Goal: Task Accomplishment & Management: Use online tool/utility

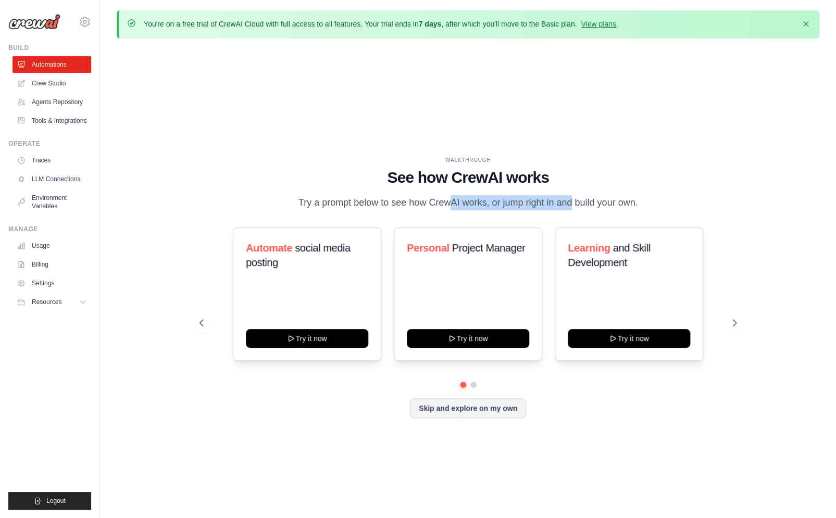
drag, startPoint x: 407, startPoint y: 200, endPoint x: 538, endPoint y: 201, distance: 130.7
click at [538, 201] on p "Try a prompt below to see how CrewAI works, or jump right in and build your own." at bounding box center [468, 202] width 350 height 15
click at [617, 202] on p "Try a prompt below to see how CrewAI works, or jump right in and build your own." at bounding box center [468, 202] width 350 height 15
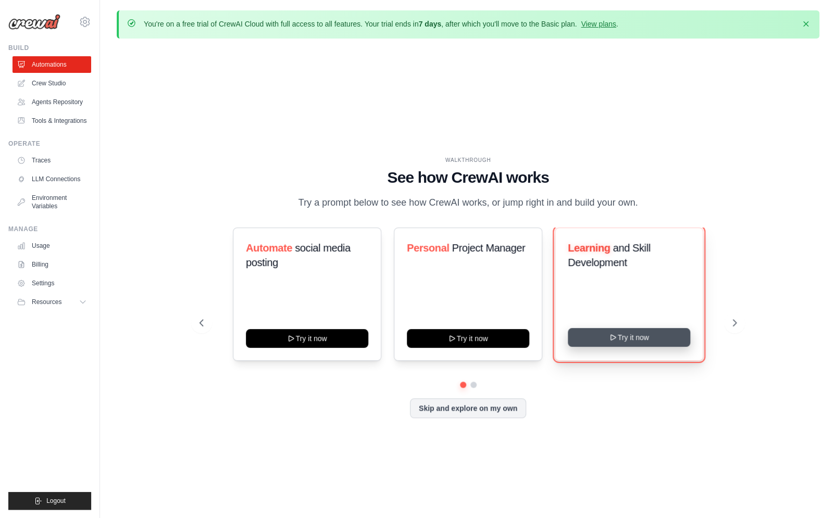
click at [618, 335] on button "Try it now" at bounding box center [628, 337] width 122 height 19
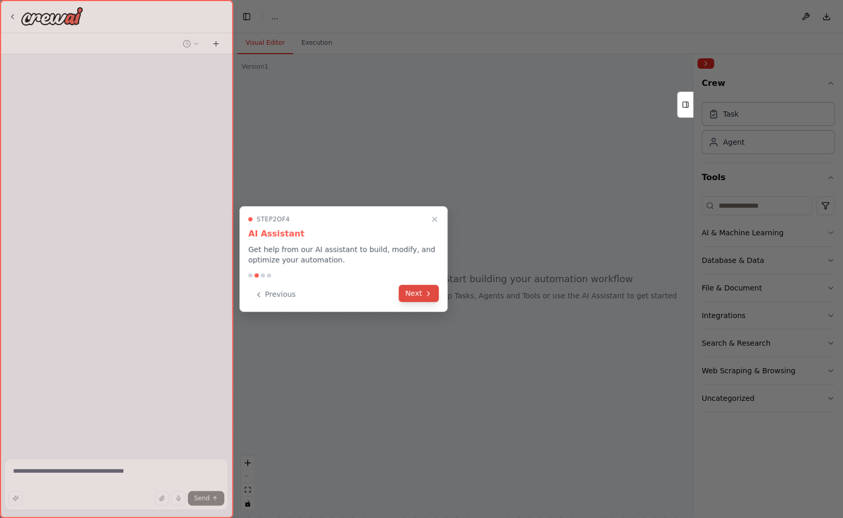
click at [434, 293] on button "Next" at bounding box center [419, 293] width 40 height 17
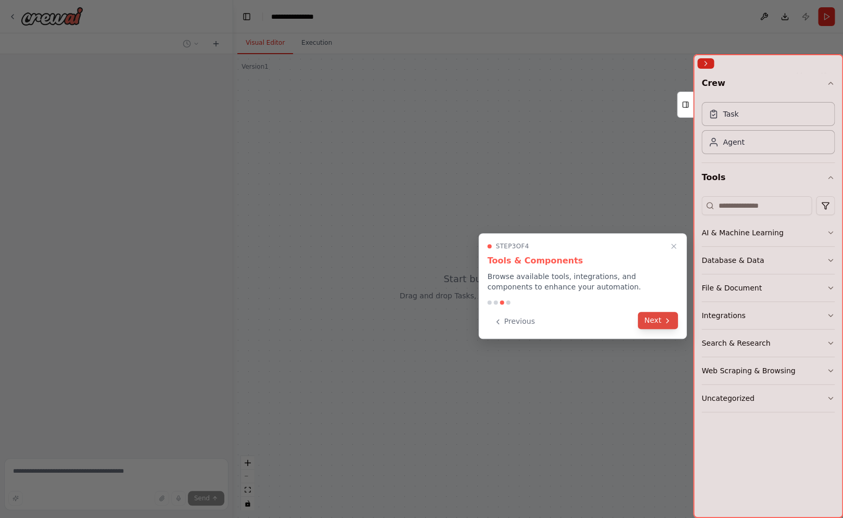
click at [660, 321] on button "Next" at bounding box center [658, 320] width 40 height 17
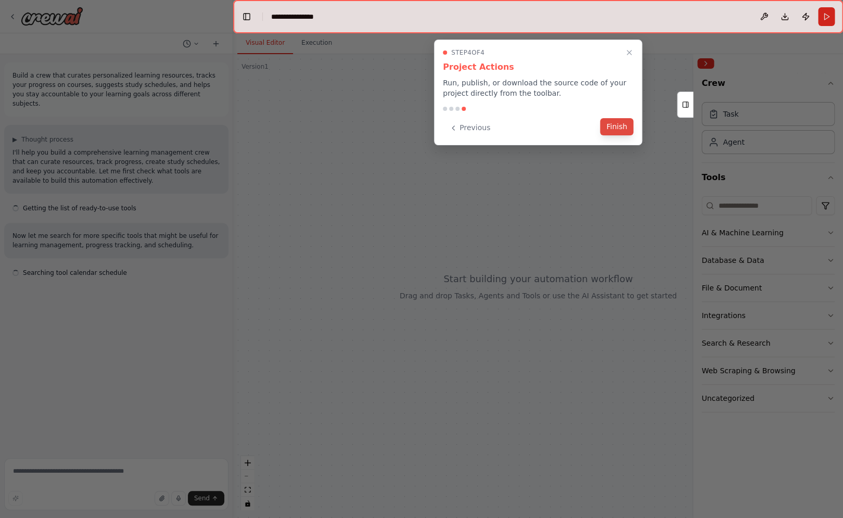
click at [619, 127] on button "Finish" at bounding box center [616, 126] width 33 height 17
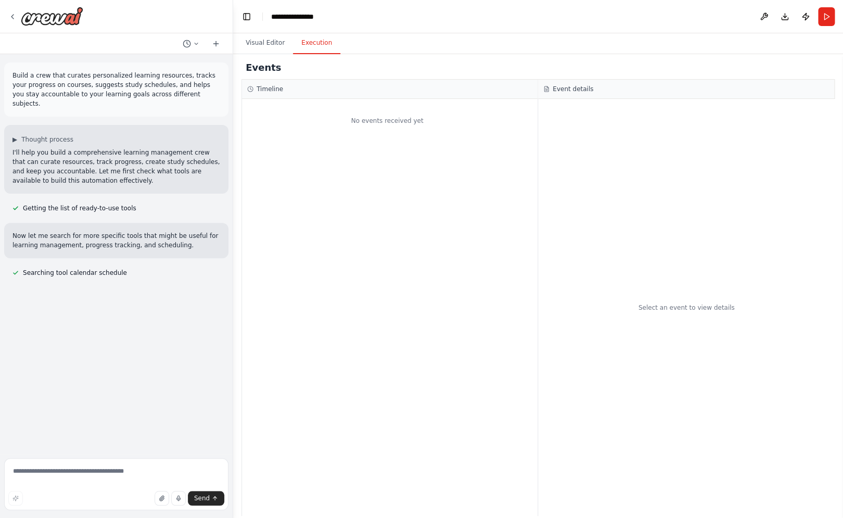
click at [313, 49] on button "Execution" at bounding box center [316, 43] width 47 height 22
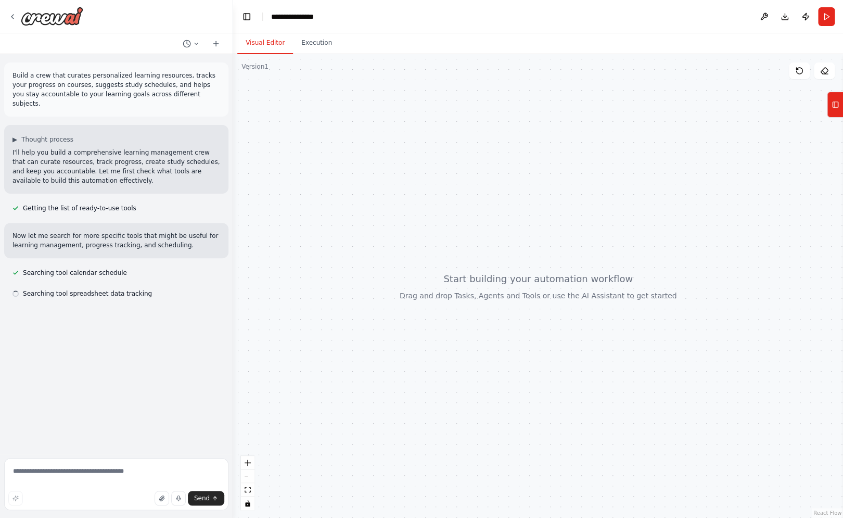
click at [269, 46] on button "Visual Editor" at bounding box center [265, 43] width 56 height 22
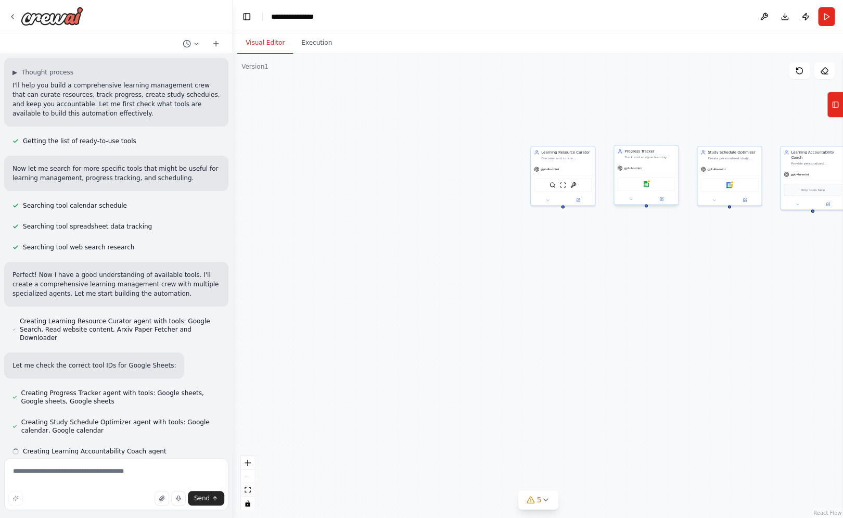
scroll to position [68, 0]
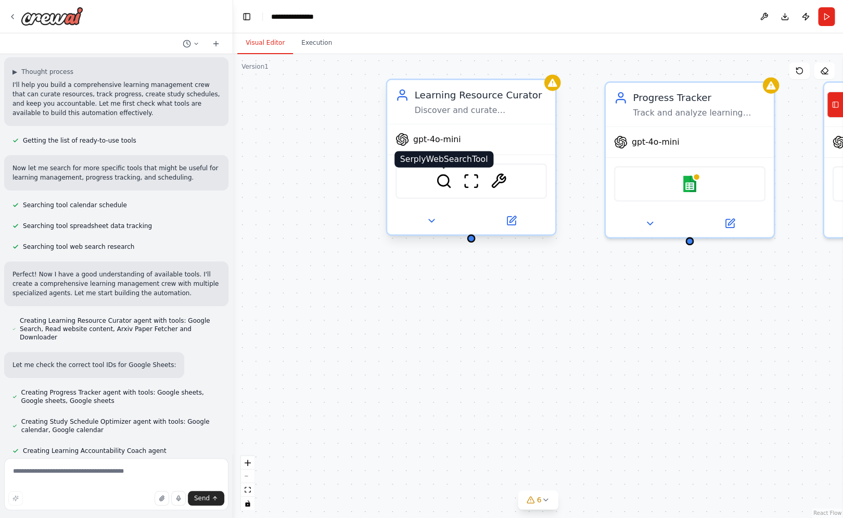
click at [450, 187] on img at bounding box center [444, 181] width 16 height 16
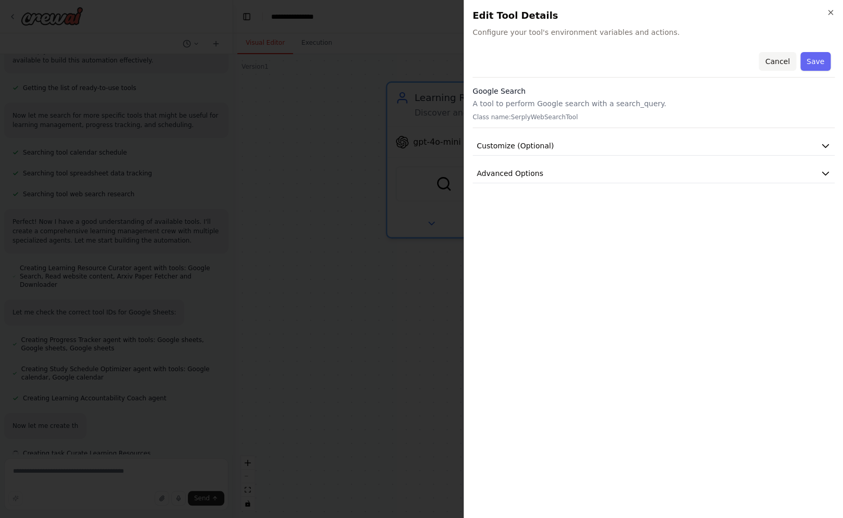
click at [787, 59] on button "Cancel" at bounding box center [777, 61] width 37 height 19
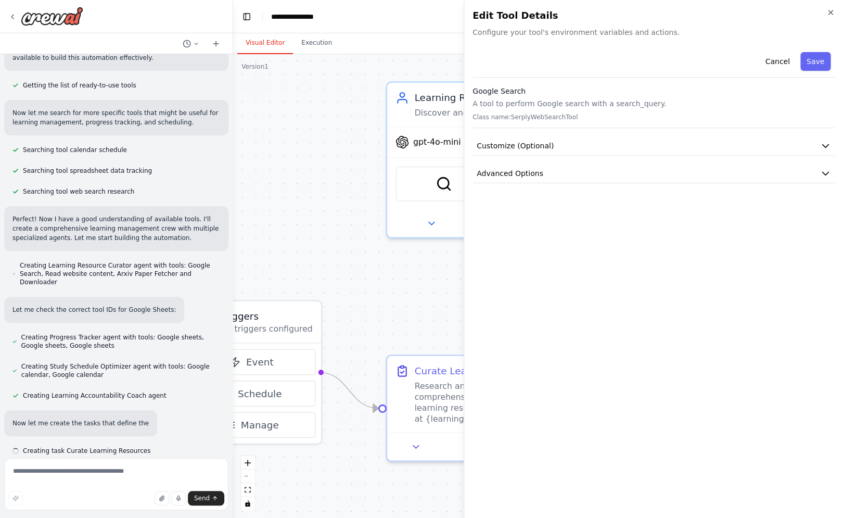
scroll to position [123, 0]
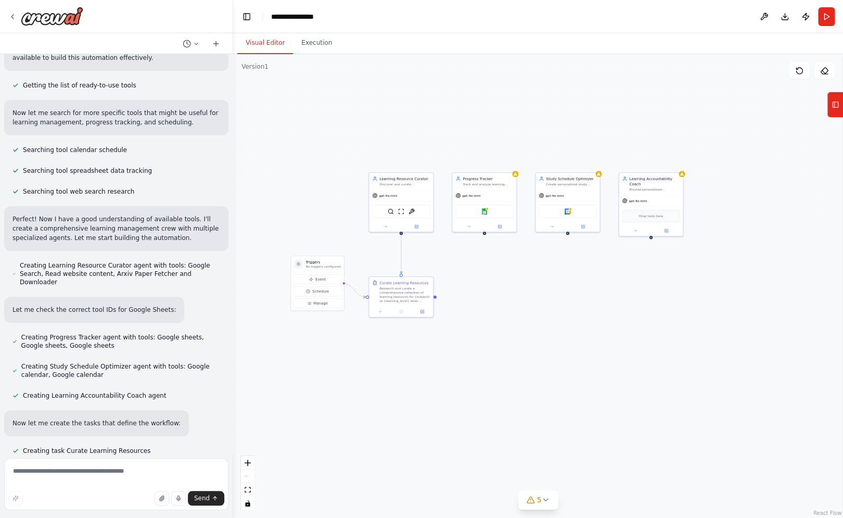
drag, startPoint x: 692, startPoint y: 329, endPoint x: 594, endPoint y: 276, distance: 110.9
click at [594, 276] on div ".deletable-edge-delete-btn { width: 20px; height: 20px; border: 0px solid #ffff…" at bounding box center [538, 286] width 610 height 464
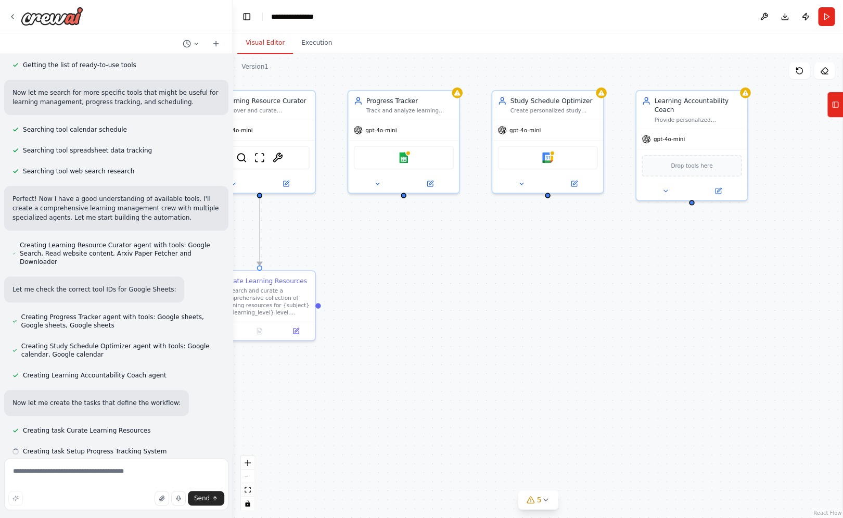
scroll to position [144, 0]
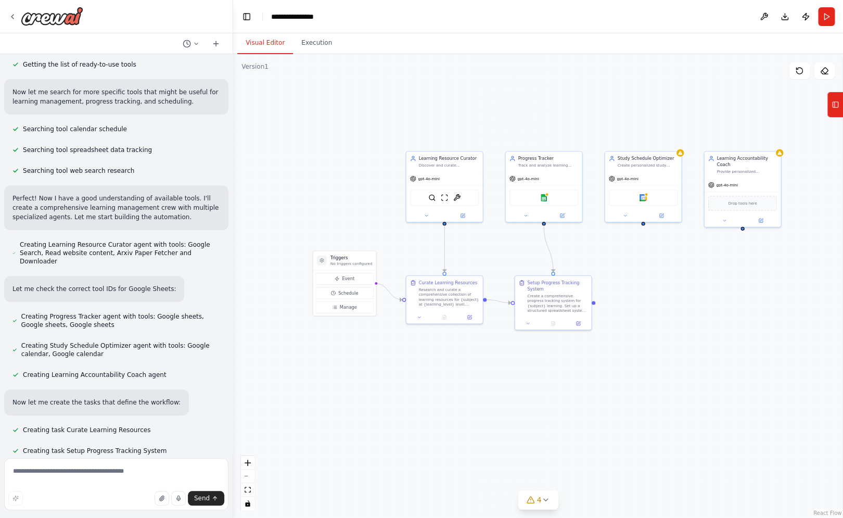
drag, startPoint x: 555, startPoint y: 276, endPoint x: 636, endPoint y: 279, distance: 81.3
click at [636, 279] on div ".deletable-edge-delete-btn { width: 20px; height: 20px; border: 0px solid #ffff…" at bounding box center [538, 286] width 610 height 464
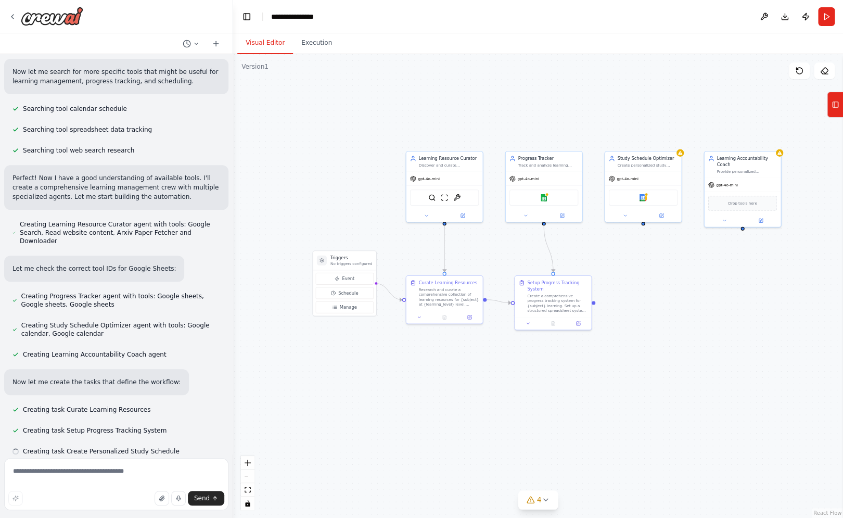
scroll to position [165, 0]
click at [651, 268] on div "Create Personalized Study Schedule Develop an optimized study schedule for {sub…" at bounding box center [662, 282] width 77 height 41
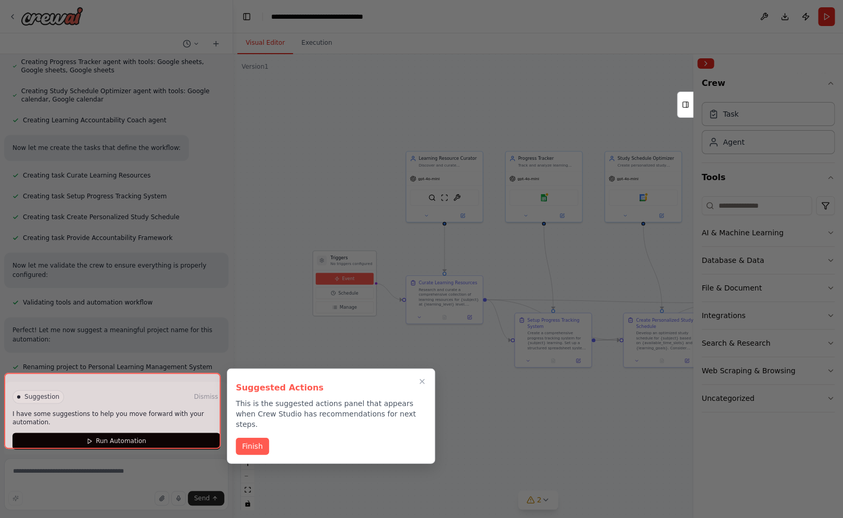
scroll to position [399, 0]
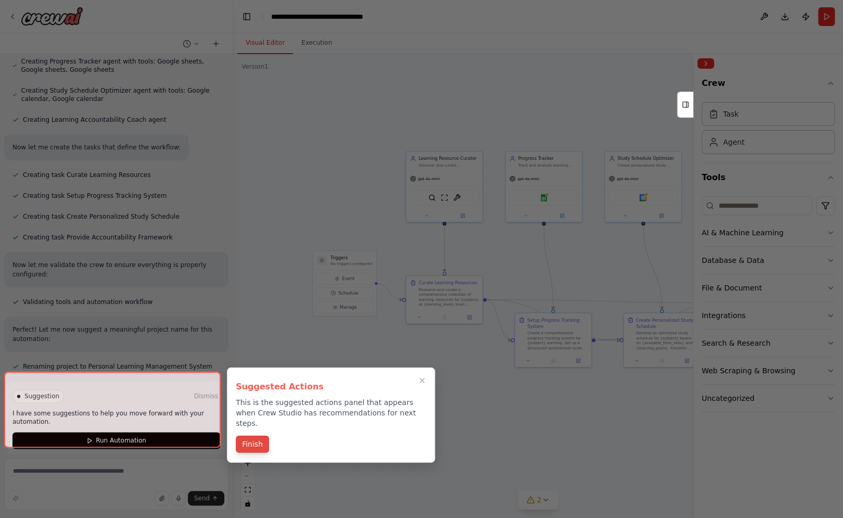
click at [257, 436] on button "Finish" at bounding box center [252, 444] width 33 height 17
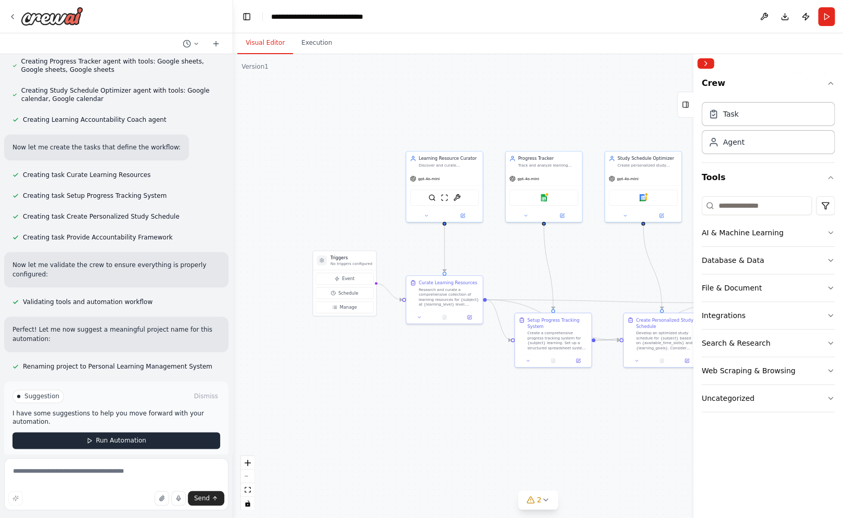
click at [161, 436] on button "Run Automation" at bounding box center [116, 440] width 208 height 17
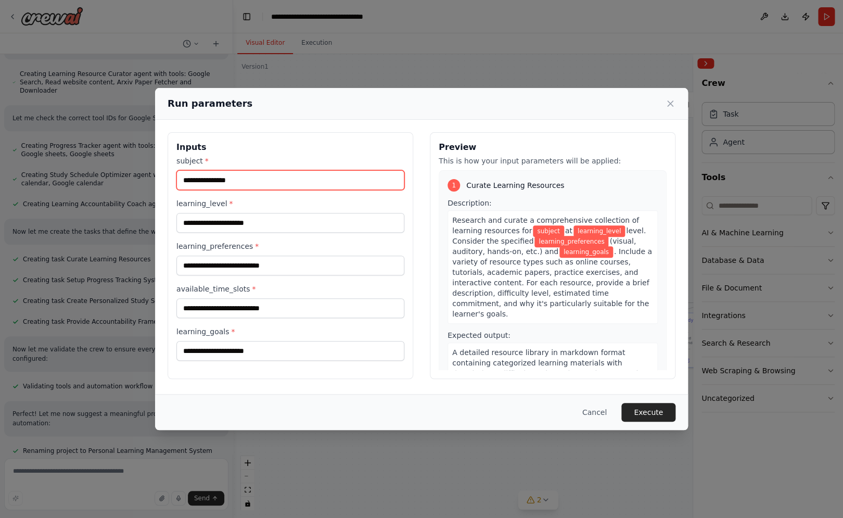
click at [257, 184] on input "subject *" at bounding box center [290, 180] width 228 height 20
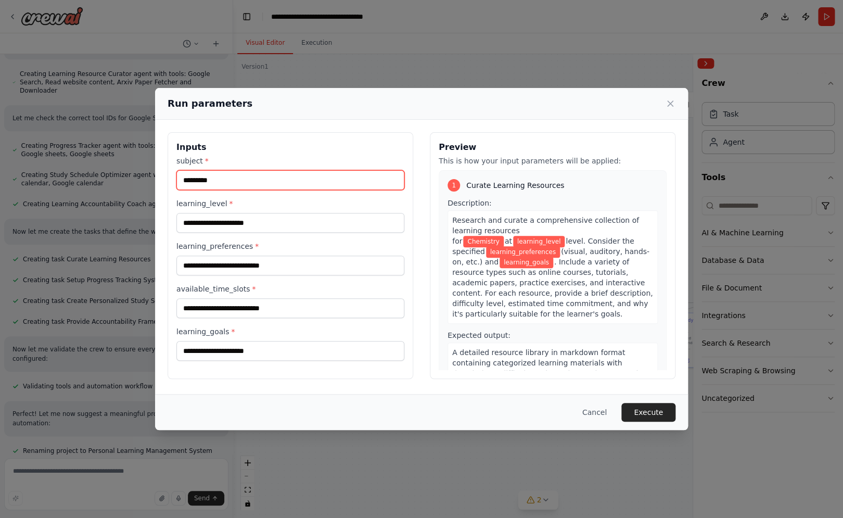
type input "*********"
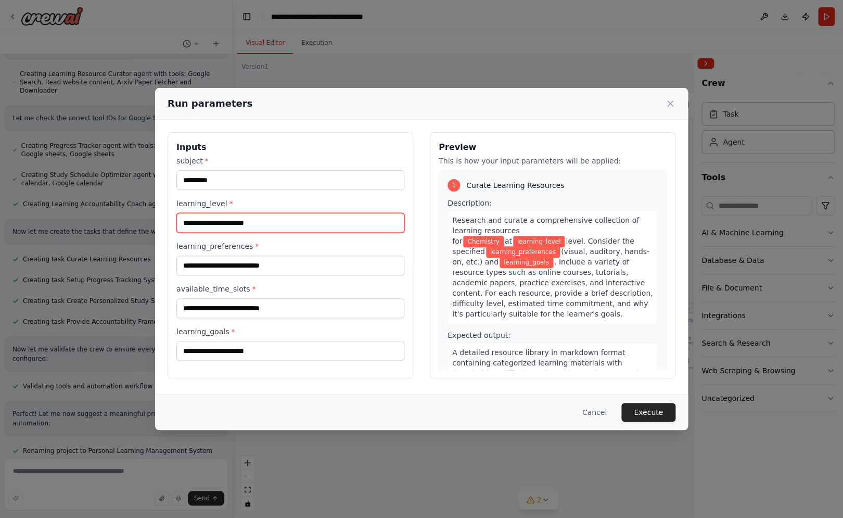
click at [262, 223] on input "learning_level *" at bounding box center [290, 223] width 228 height 20
drag, startPoint x: 276, startPoint y: 223, endPoint x: 247, endPoint y: 223, distance: 29.2
click at [247, 223] on input "learning_level *" at bounding box center [290, 223] width 228 height 20
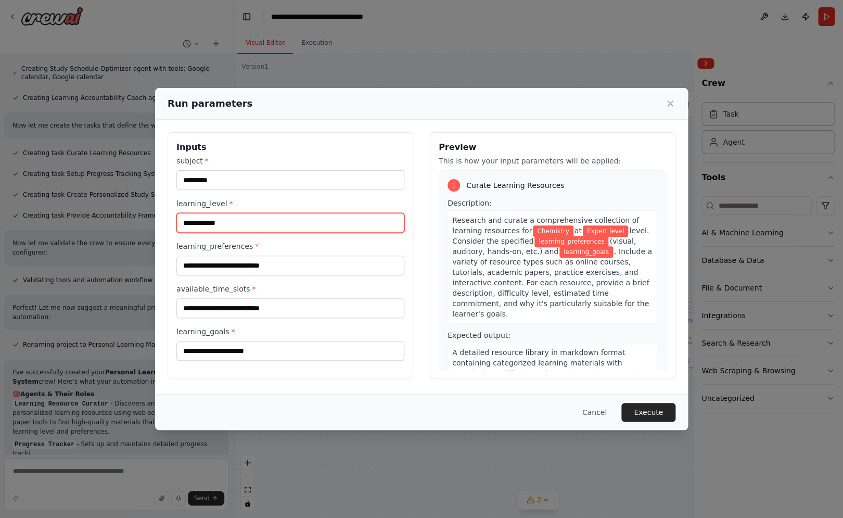
type input "**********"
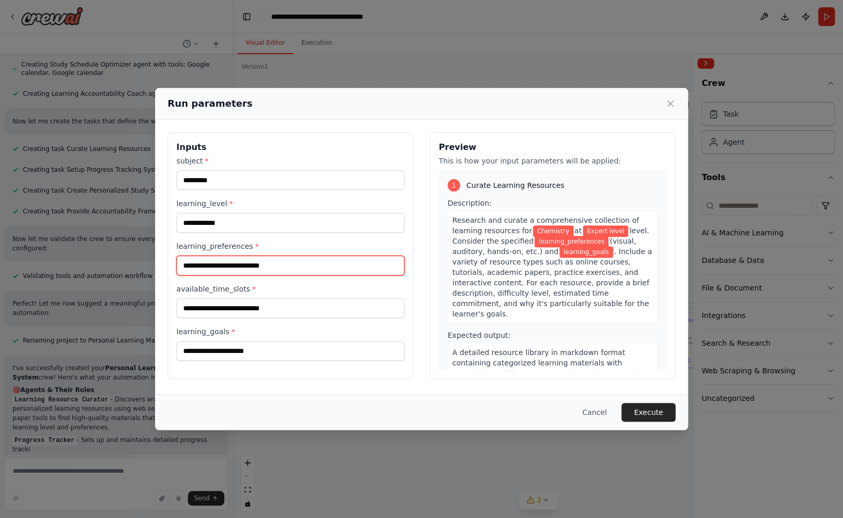
click at [239, 268] on input "learning_preferences *" at bounding box center [290, 266] width 228 height 20
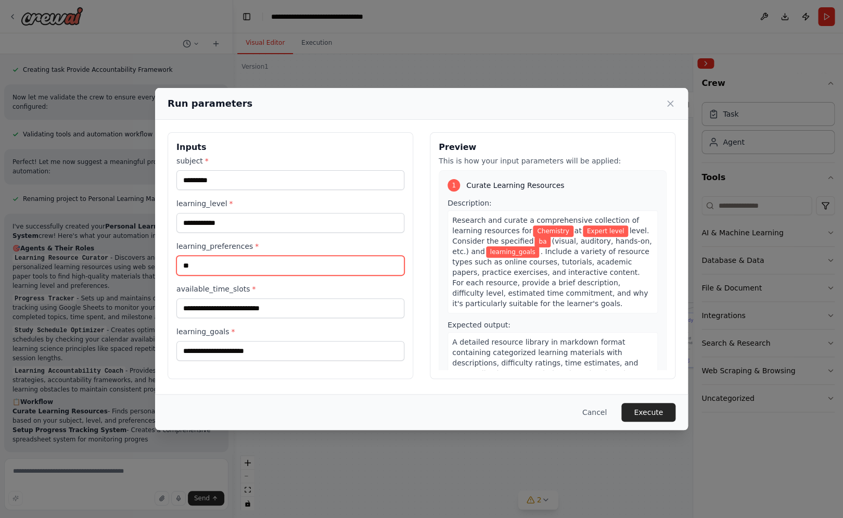
type input "*"
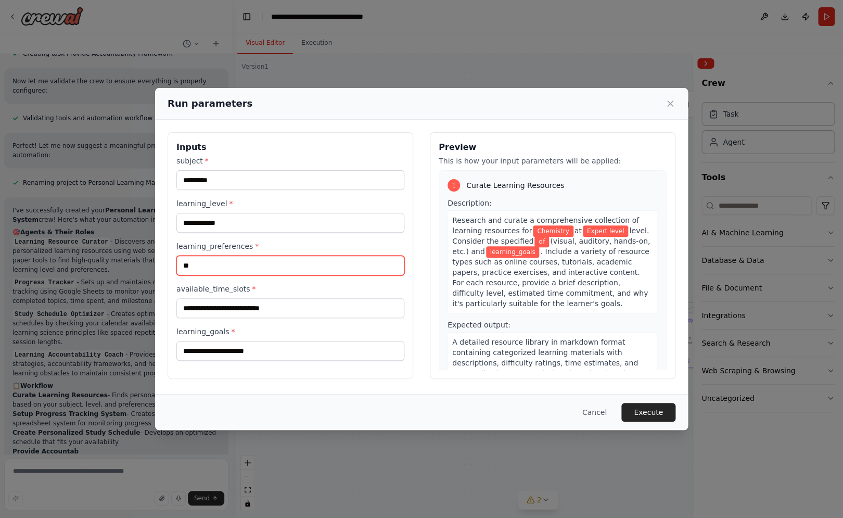
type input "*"
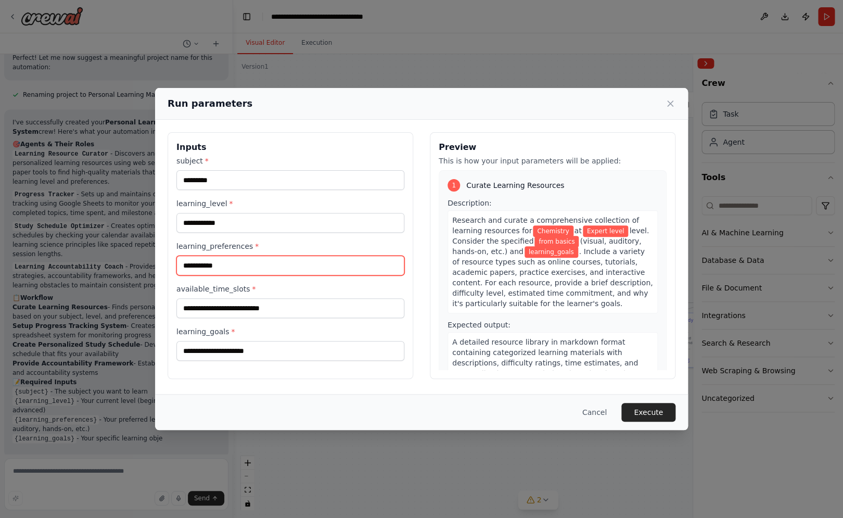
type input "**********"
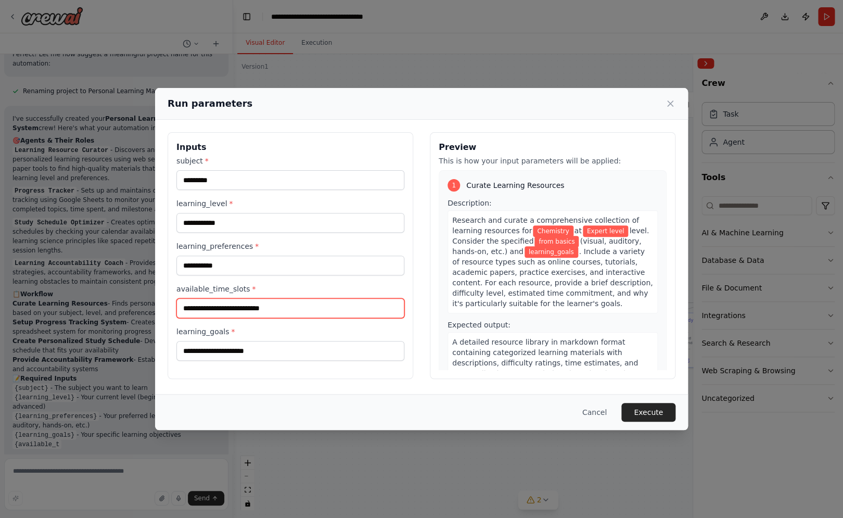
click at [276, 308] on input "available_time_slots *" at bounding box center [290, 308] width 228 height 20
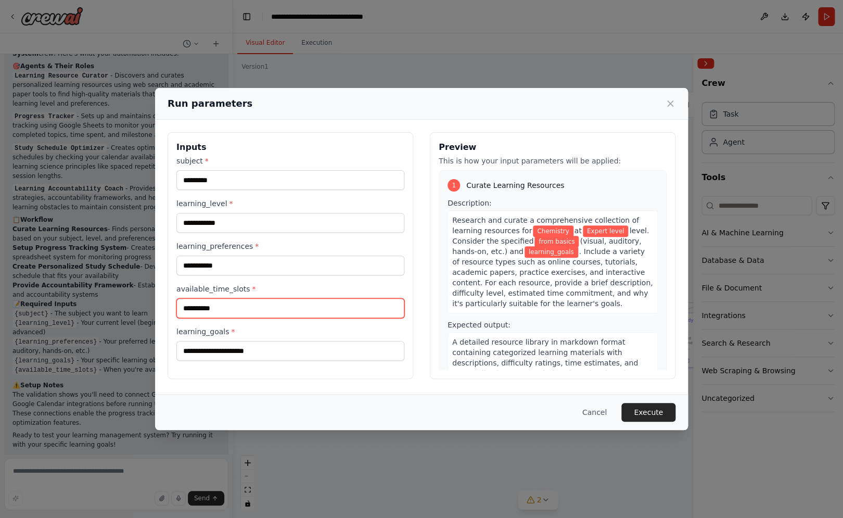
scroll to position [749, 0]
type input "**********"
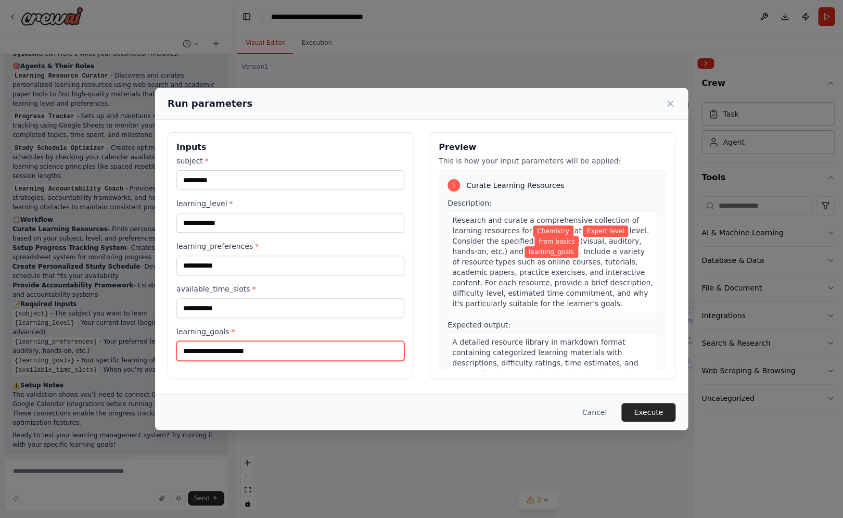
click at [269, 359] on input "learning_goals *" at bounding box center [290, 351] width 228 height 20
type input "*******"
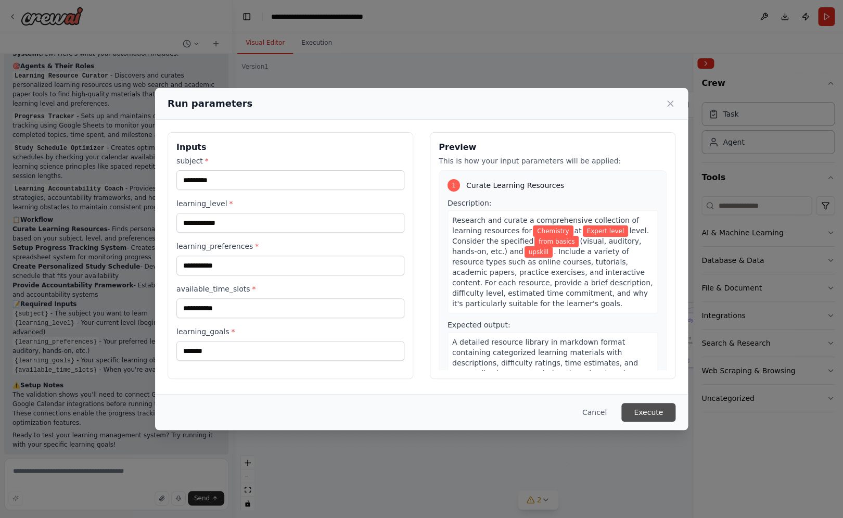
click at [650, 418] on button "Execute" at bounding box center [649, 412] width 54 height 19
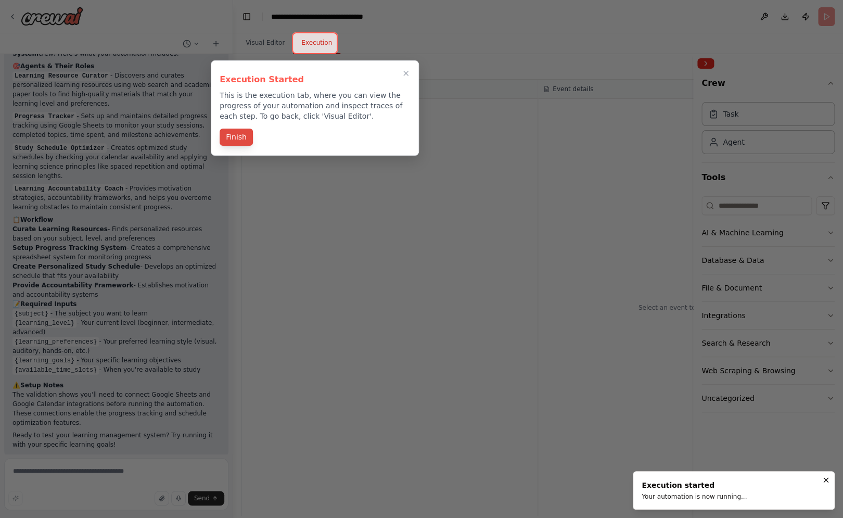
click at [237, 138] on button "Finish" at bounding box center [236, 137] width 33 height 17
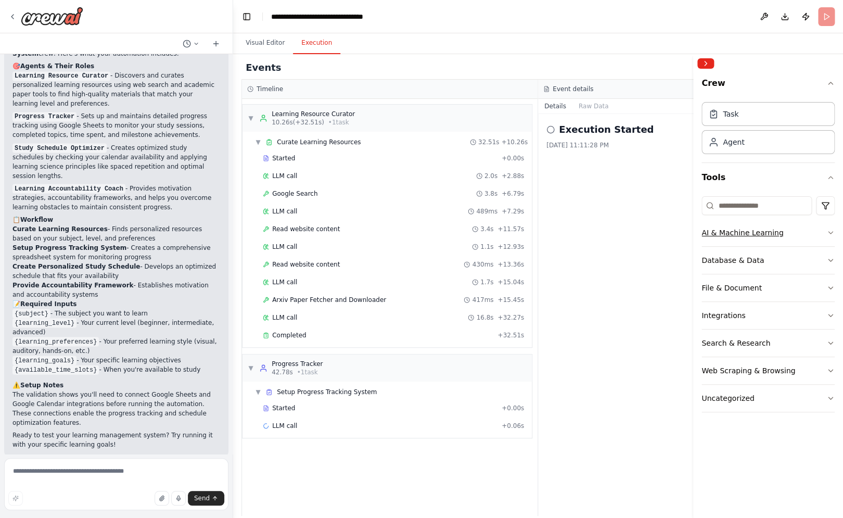
click at [819, 235] on button "AI & Machine Learning" at bounding box center [768, 232] width 133 height 27
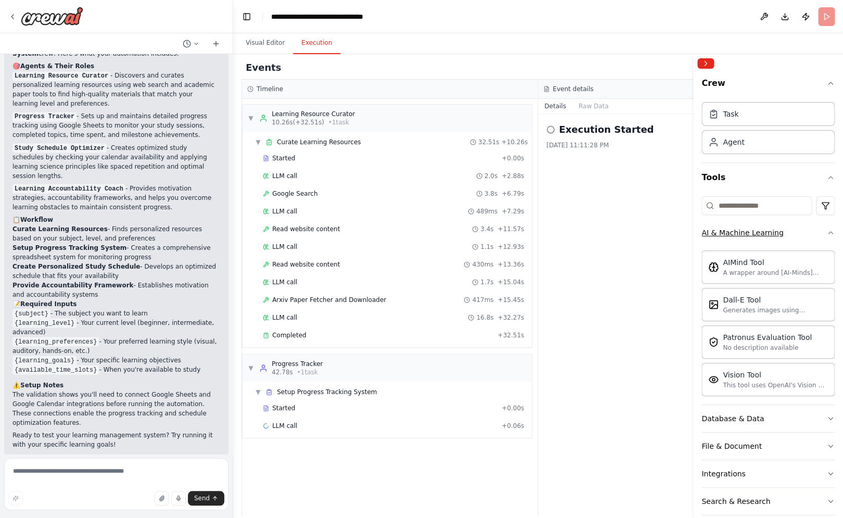
click at [827, 234] on icon "button" at bounding box center [831, 233] width 8 height 8
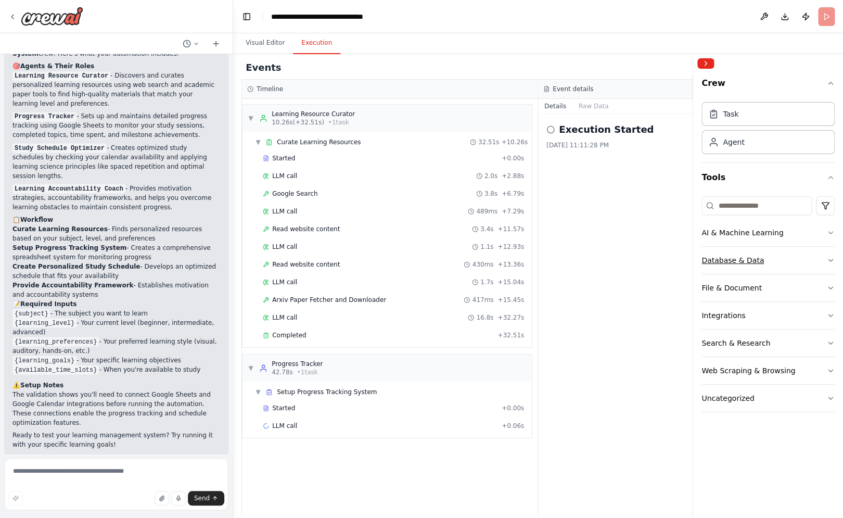
click at [823, 258] on button "Database & Data" at bounding box center [768, 260] width 133 height 27
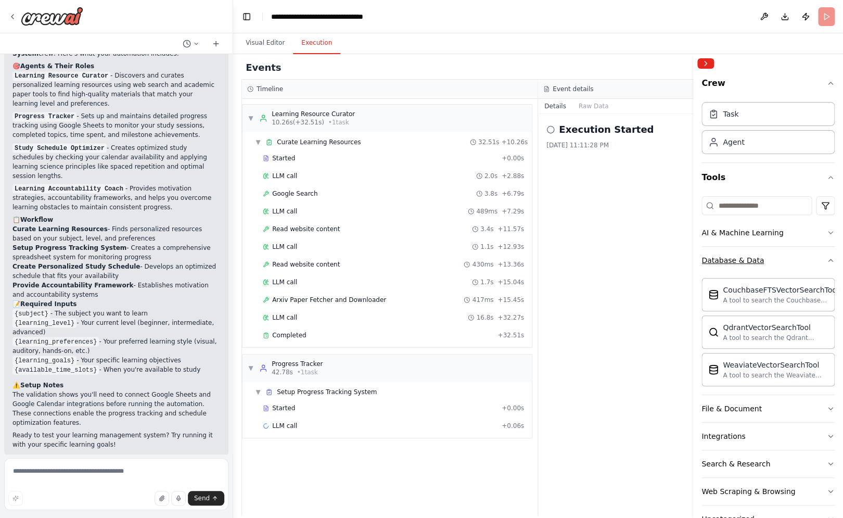
click at [827, 258] on icon "button" at bounding box center [831, 260] width 8 height 8
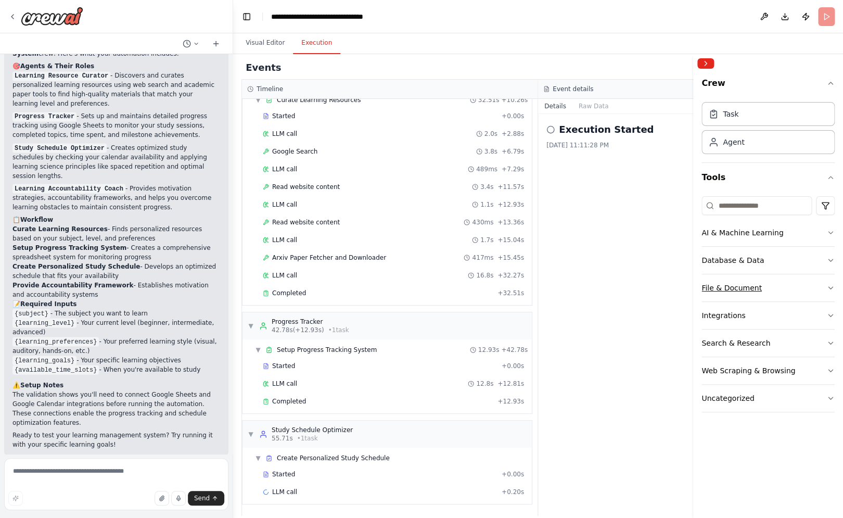
scroll to position [43, 0]
click at [826, 279] on button "File & Document" at bounding box center [768, 287] width 133 height 27
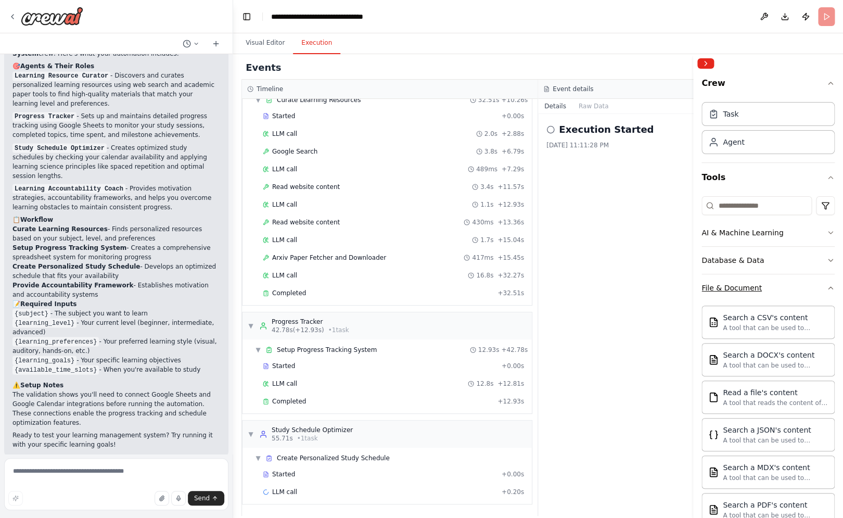
click at [826, 279] on button "File & Document" at bounding box center [768, 287] width 133 height 27
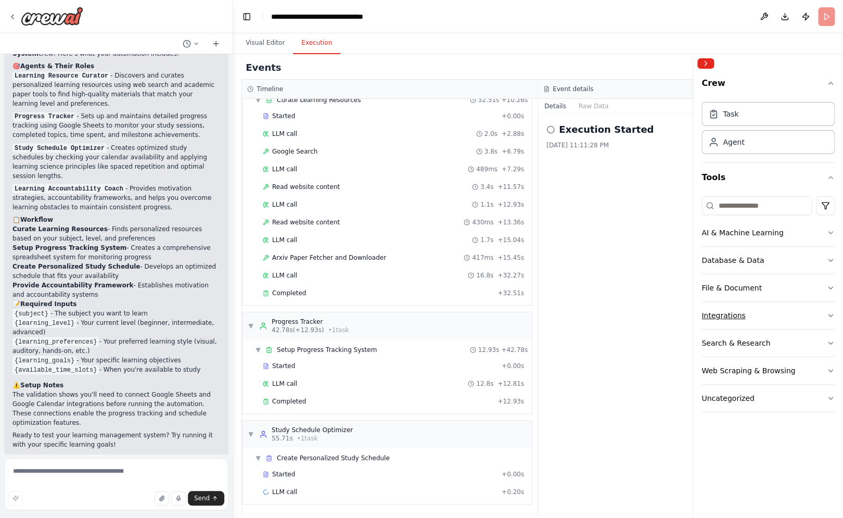
click at [815, 319] on button "Integrations" at bounding box center [768, 315] width 133 height 27
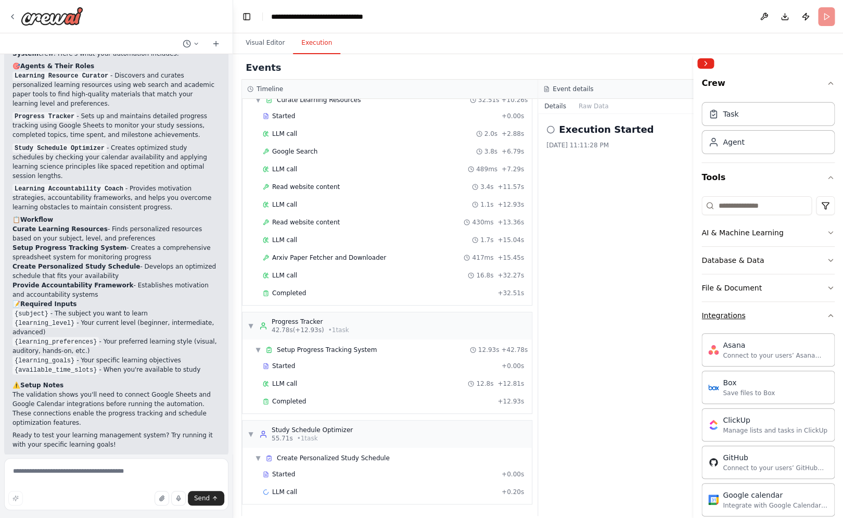
click at [815, 319] on button "Integrations" at bounding box center [768, 315] width 133 height 27
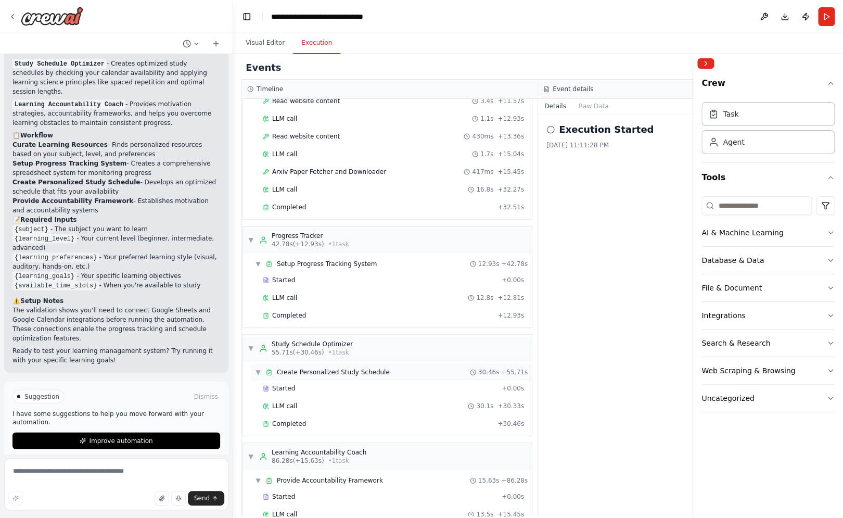
scroll to position [0, 0]
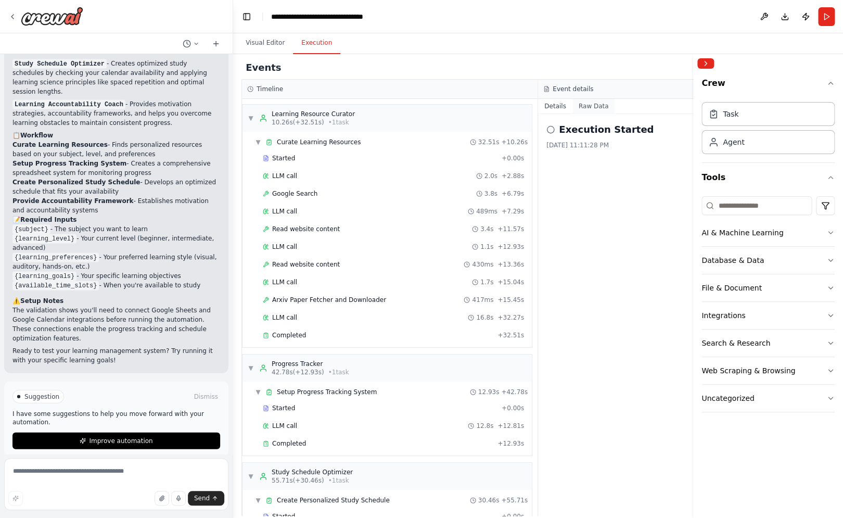
click at [589, 109] on button "Raw Data" at bounding box center [594, 106] width 43 height 15
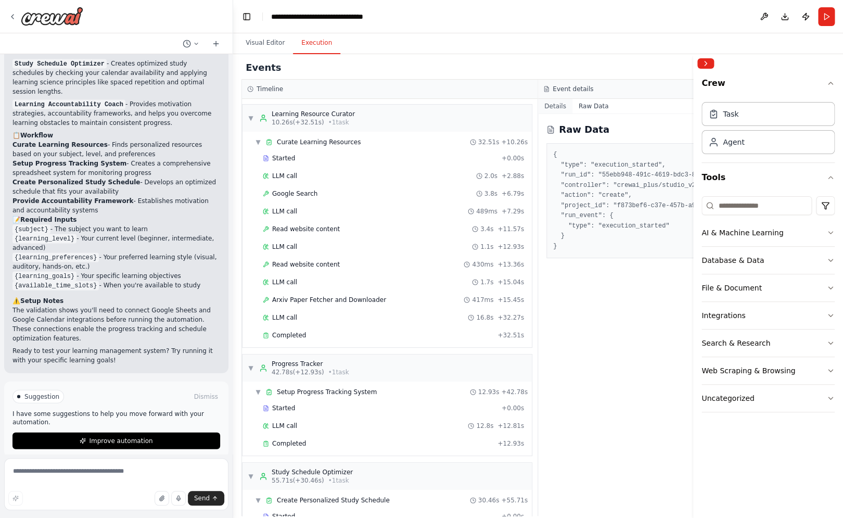
click at [557, 108] on button "Details" at bounding box center [555, 106] width 34 height 15
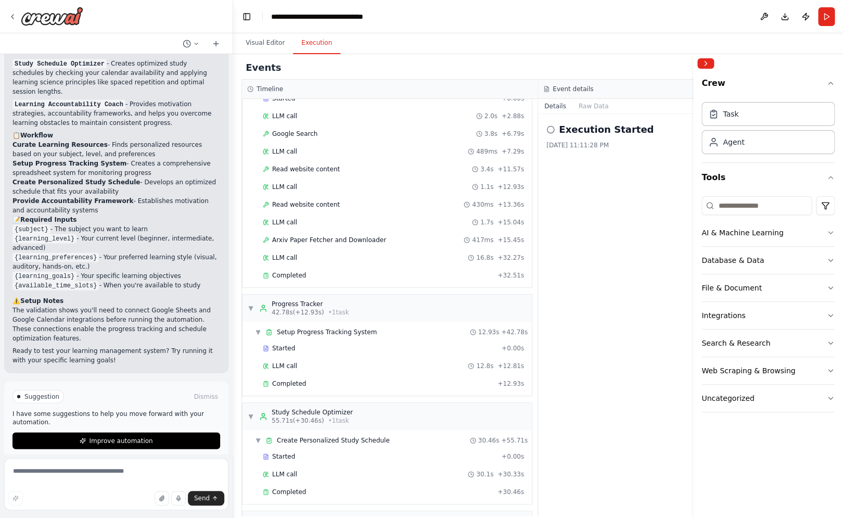
scroll to position [169, 0]
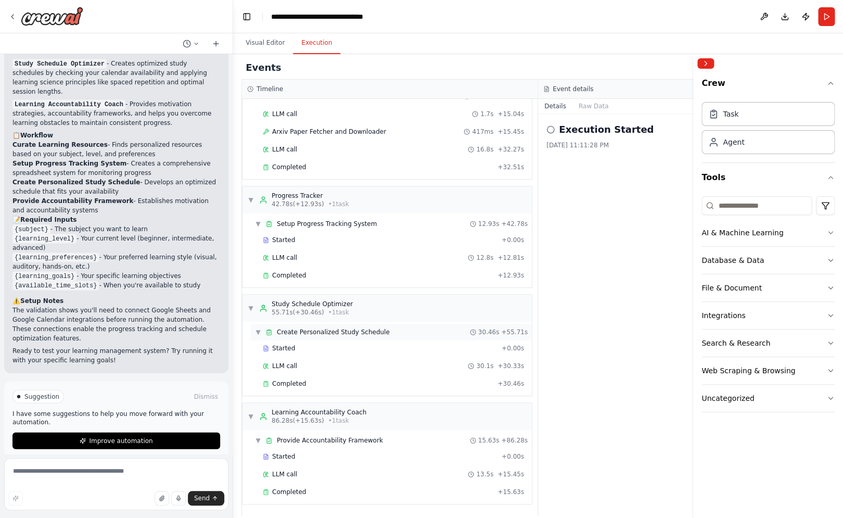
click at [260, 331] on span "▼" at bounding box center [258, 332] width 6 height 8
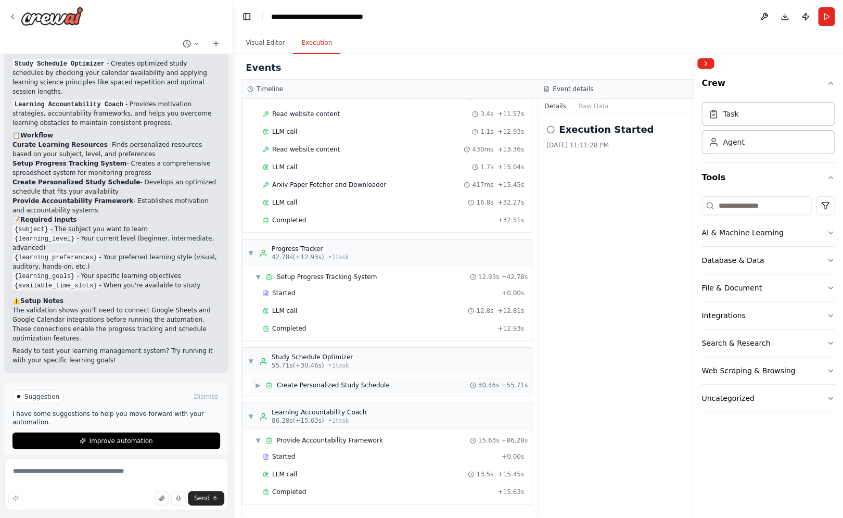
scroll to position [116, 0]
click at [257, 386] on span "▶" at bounding box center [258, 385] width 6 height 8
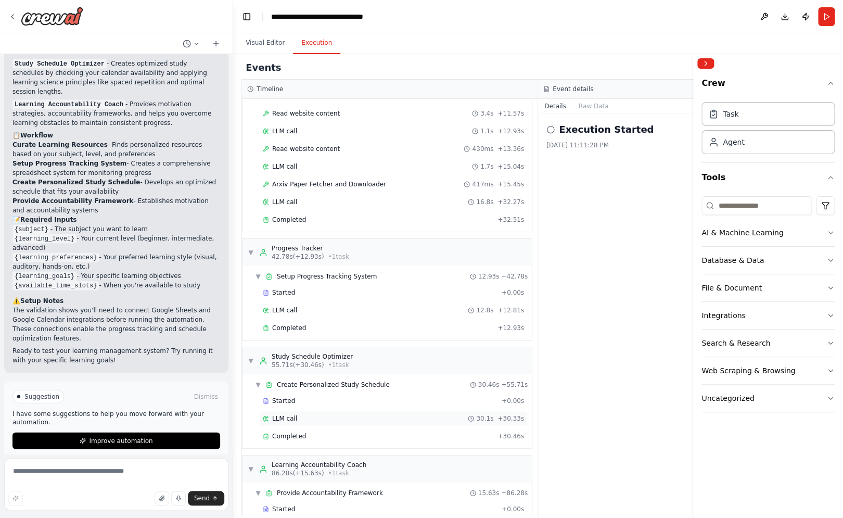
click at [316, 413] on div "LLM call 30.1s + 30.33s" at bounding box center [393, 419] width 269 height 16
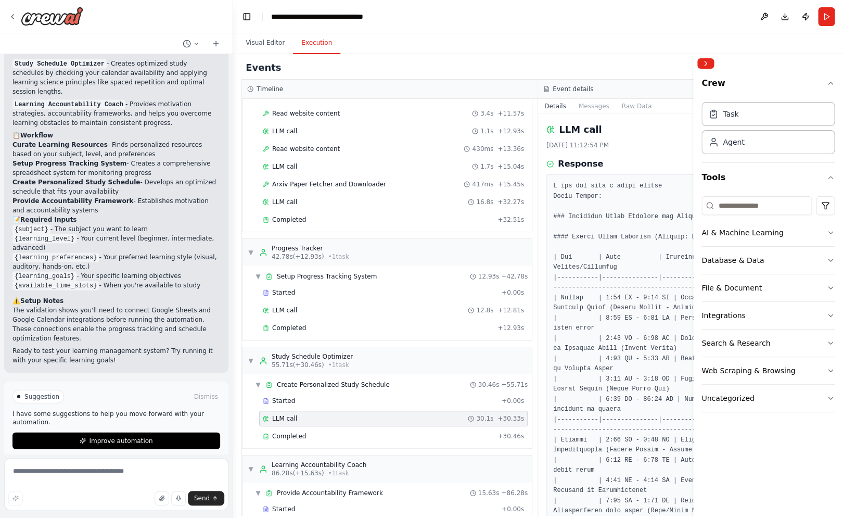
scroll to position [169, 0]
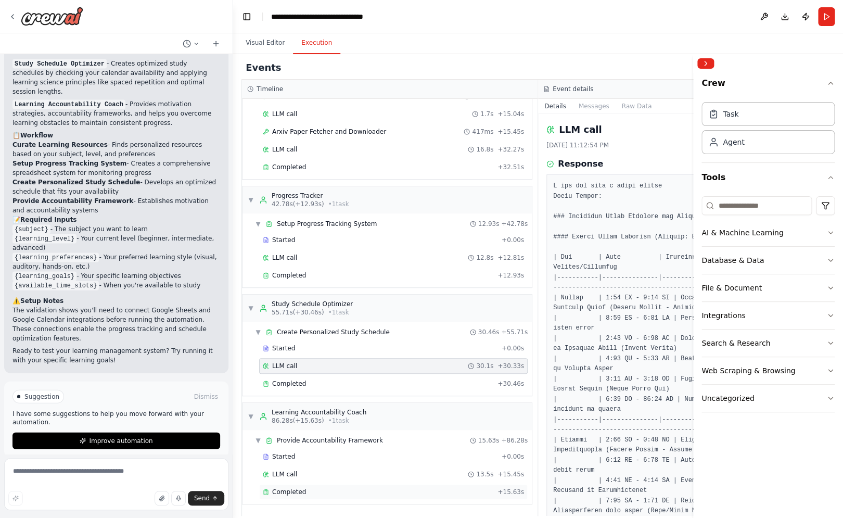
click at [322, 491] on div "Completed" at bounding box center [378, 492] width 231 height 8
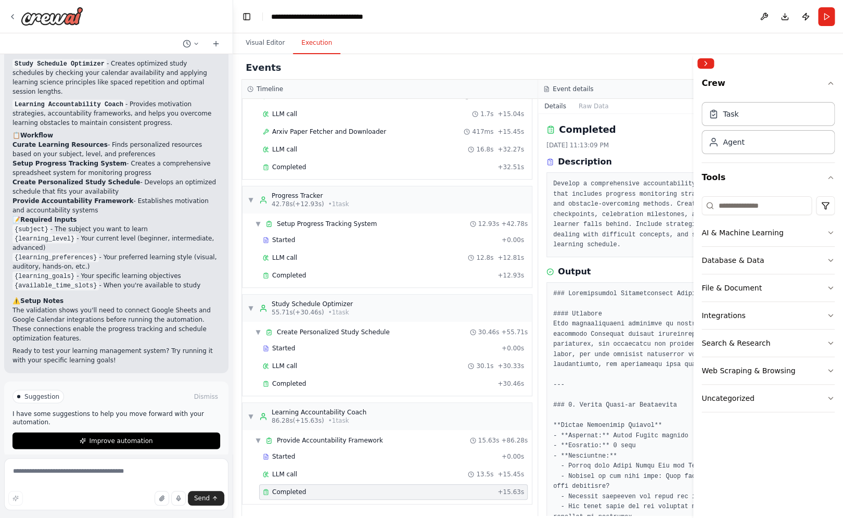
click at [680, 67] on div "Events" at bounding box center [539, 67] width 594 height 23
click at [701, 62] on button "Collapse right sidebar" at bounding box center [706, 63] width 17 height 10
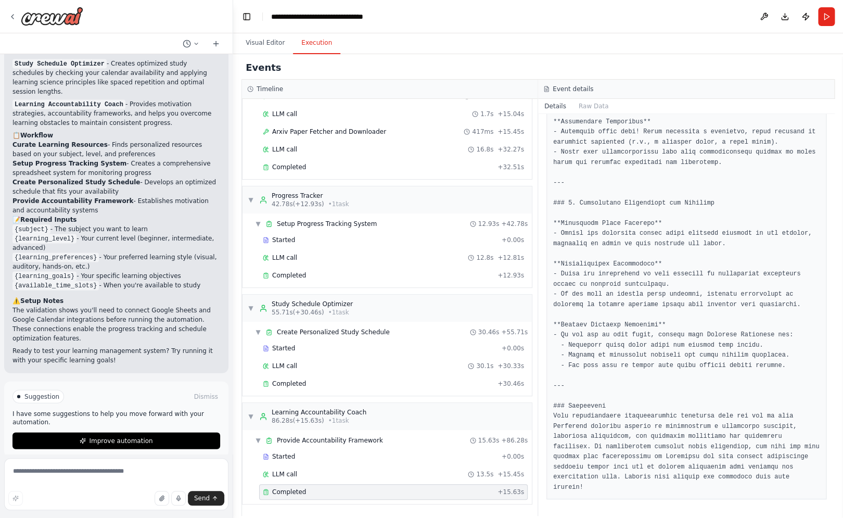
scroll to position [0, 0]
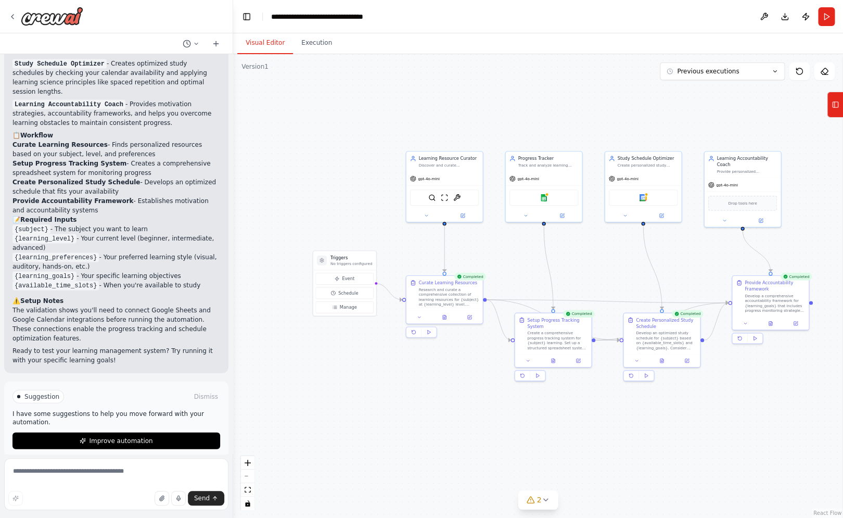
click at [267, 39] on button "Visual Editor" at bounding box center [265, 43] width 56 height 22
